Goal: Information Seeking & Learning: Learn about a topic

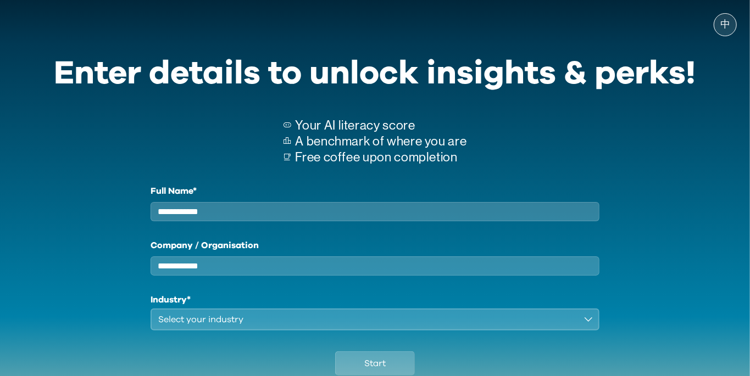
click at [374, 221] on input "Full Name*" at bounding box center [375, 211] width 449 height 19
type input "**********"
click at [529, 331] on button "Select your industry" at bounding box center [375, 320] width 449 height 22
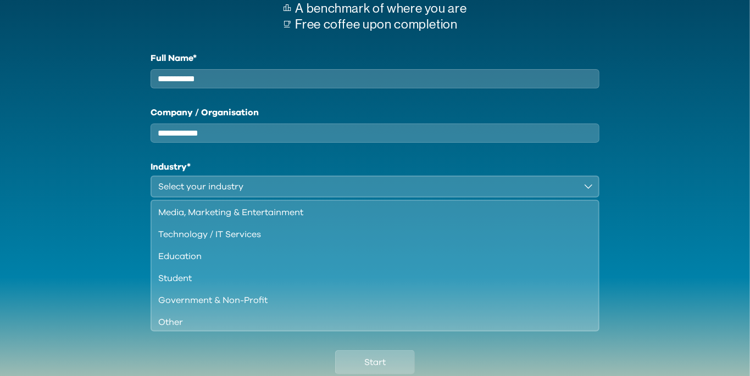
scroll to position [94, 0]
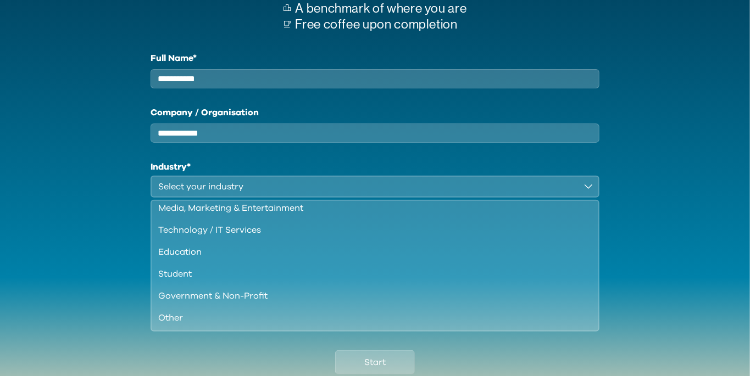
click at [177, 278] on div "Student" at bounding box center [368, 274] width 421 height 13
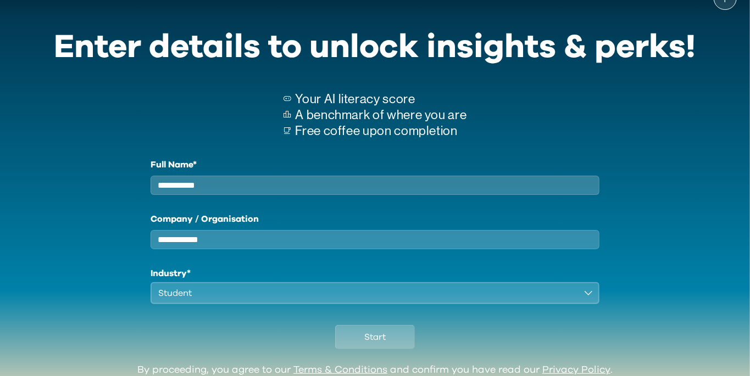
click at [294, 249] on input "Company / Organisation" at bounding box center [375, 239] width 449 height 19
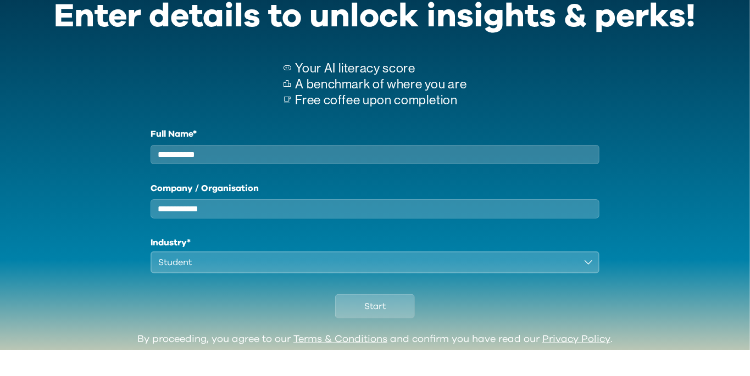
scroll to position [53, 0]
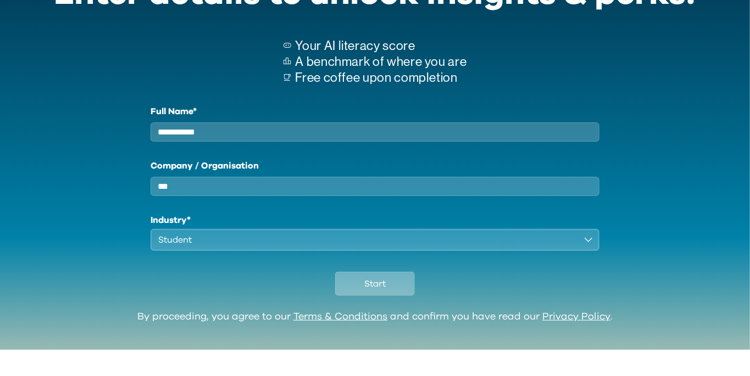
type input "***"
click at [385, 317] on span "Start" at bounding box center [374, 310] width 21 height 13
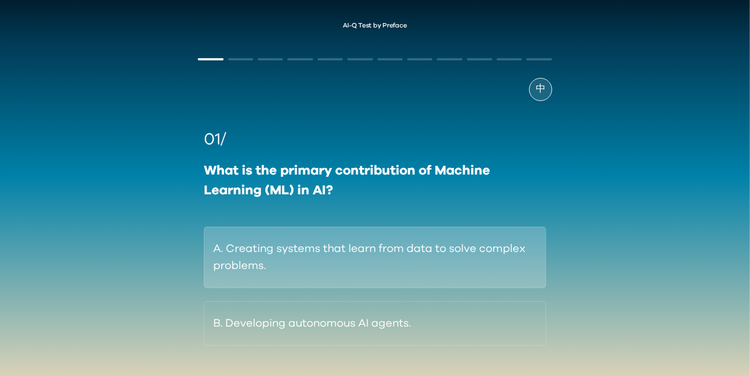
click at [324, 242] on button "A. Creating systems that learn from data to solve complex problems." at bounding box center [375, 258] width 342 height 62
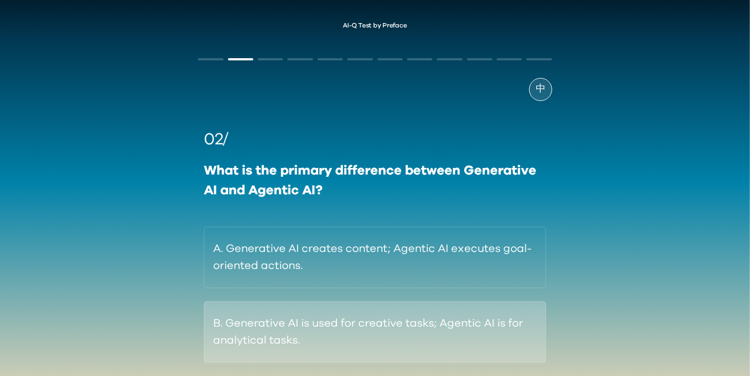
click at [398, 348] on button "B. Generative AI is used for creative tasks; Agentic AI is for analytical tasks." at bounding box center [375, 333] width 342 height 62
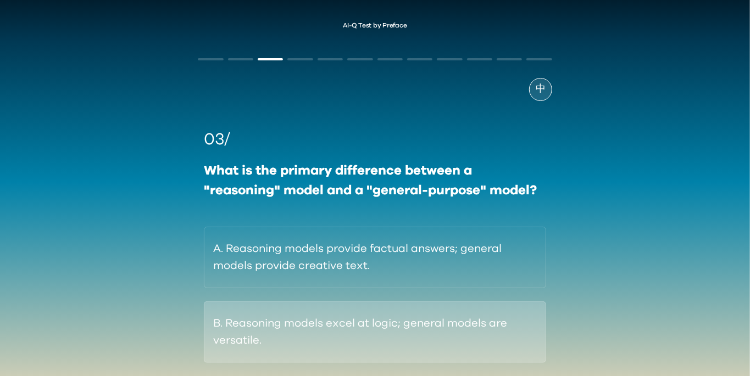
click at [473, 338] on button "B. Reasoning models excel at logic; general models are versatile." at bounding box center [375, 333] width 342 height 62
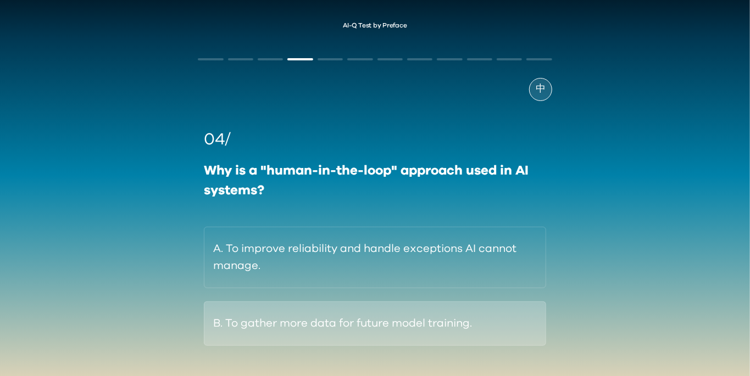
click at [464, 330] on button "B. To gather more data for future model training." at bounding box center [375, 324] width 342 height 44
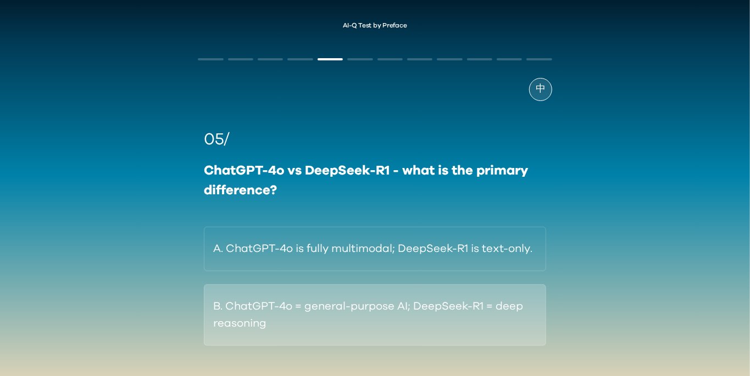
click at [477, 319] on button "B. ChatGPT-4o = general-purpose AI; DeepSeek-R1 = deep reasoning" at bounding box center [375, 316] width 342 height 62
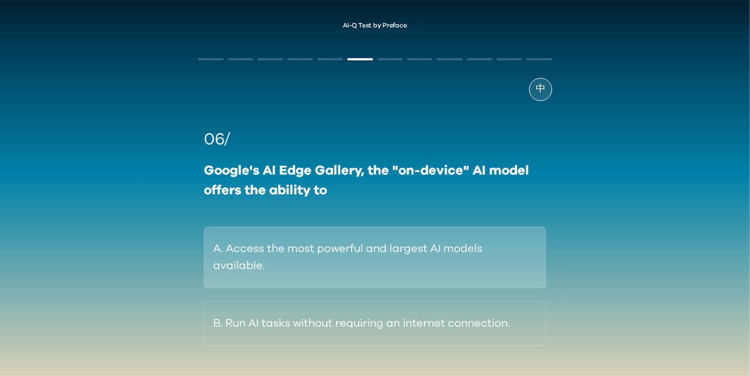
click at [494, 263] on button "A. Access the most powerful and largest AI models available." at bounding box center [375, 258] width 342 height 62
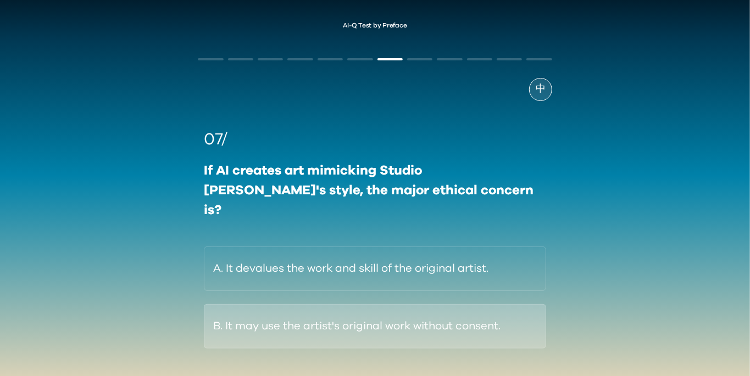
click at [247, 326] on button "B. It may use the artist's original work without consent." at bounding box center [375, 326] width 342 height 44
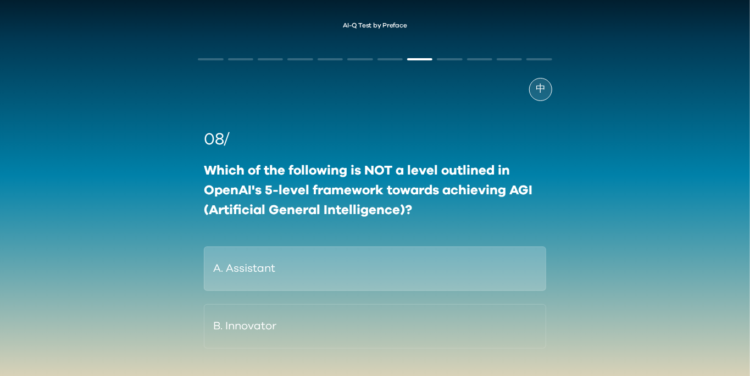
click at [396, 270] on button "A. Assistant" at bounding box center [375, 269] width 342 height 44
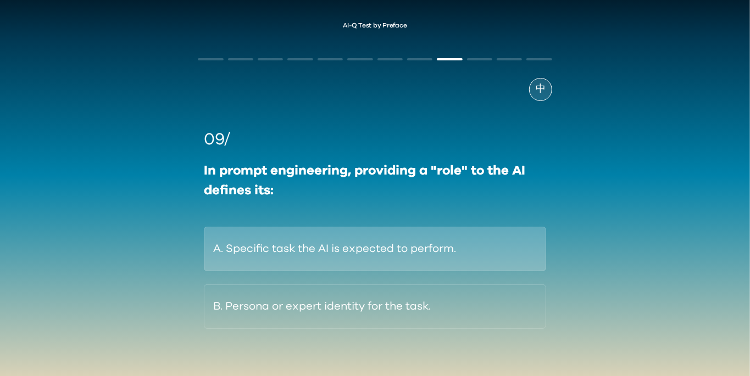
click at [227, 242] on button "A. Specific task the AI is expected to perform." at bounding box center [375, 249] width 342 height 44
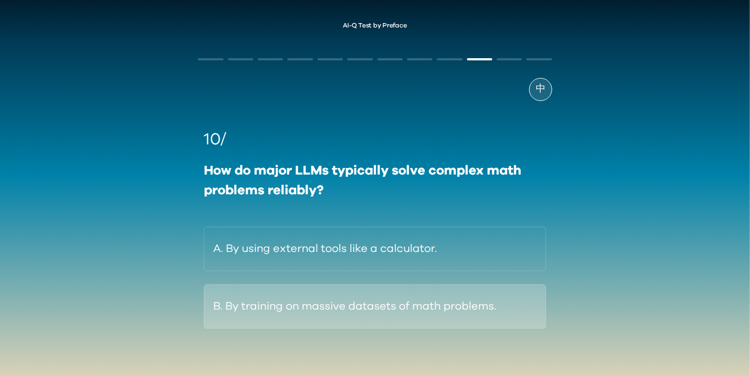
click at [514, 308] on button "B. By training on massive datasets of math problems." at bounding box center [375, 307] width 342 height 44
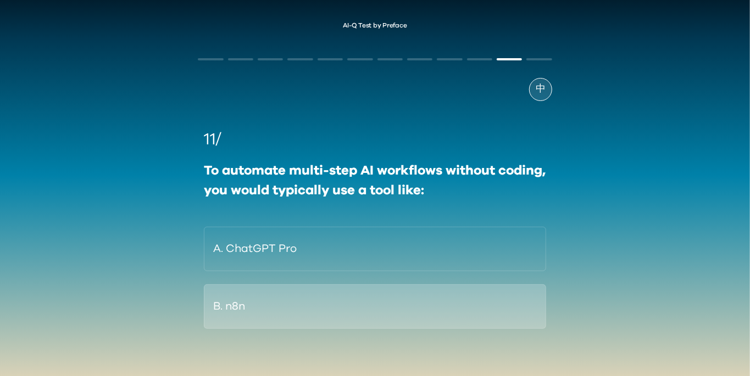
click at [510, 310] on button "B. n8n" at bounding box center [375, 307] width 342 height 44
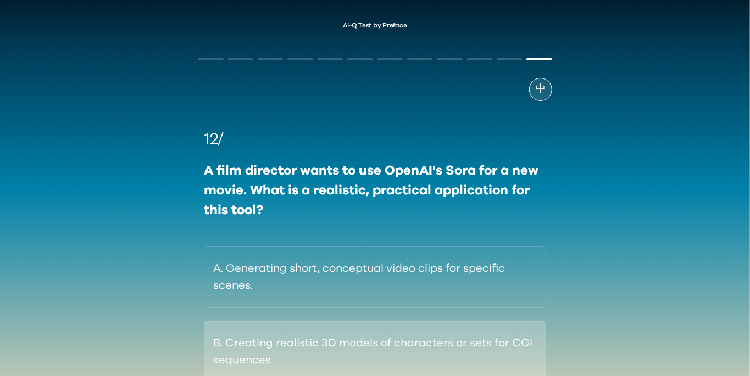
click at [499, 348] on button "B. Creating realistic 3D models of characters or sets for CGI sequences" at bounding box center [375, 352] width 342 height 62
